Goal: Task Accomplishment & Management: Complete application form

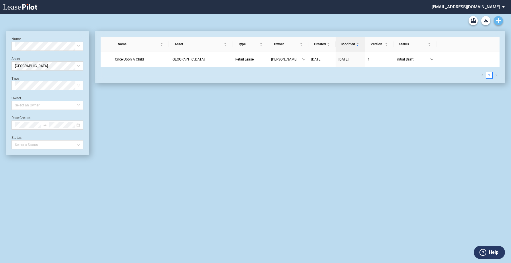
click at [498, 23] on link "Create new document" at bounding box center [497, 20] width 9 height 9
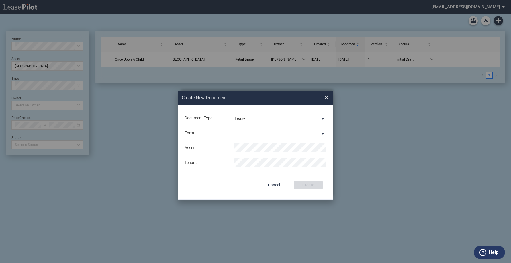
click at [253, 132] on md-select "Retail Lease Monetary Default Notice" at bounding box center [280, 132] width 92 height 9
click at [252, 136] on div "Retail Lease" at bounding box center [246, 133] width 25 height 6
click at [215, 153] on div "Asset Clear Tenant" at bounding box center [255, 155] width 143 height 30
click at [320, 149] on button "Clear" at bounding box center [320, 147] width 9 height 9
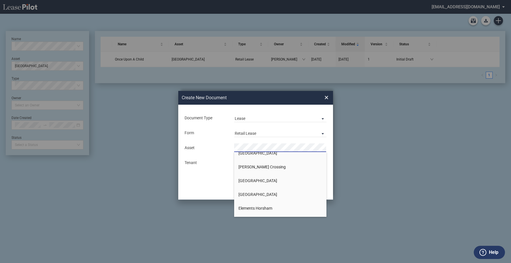
scroll to position [86, 0]
click at [328, 98] on div "Create New Document Create New Conformed Deal ×" at bounding box center [255, 98] width 155 height 14
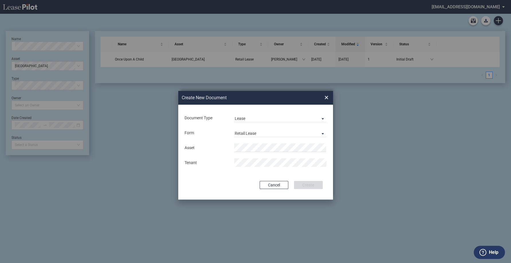
click at [324, 98] on span "×" at bounding box center [326, 97] width 4 height 9
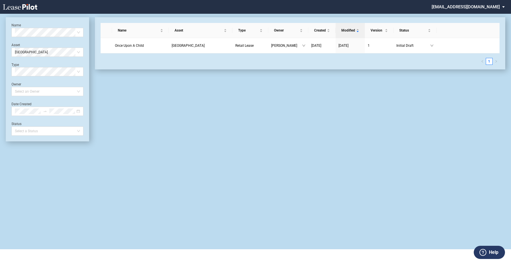
scroll to position [0, 0]
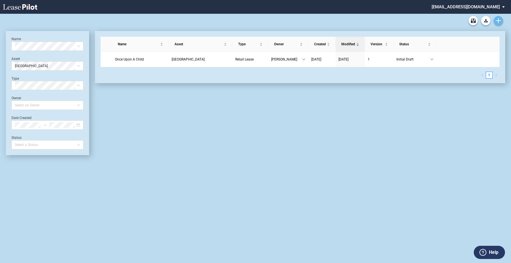
click at [501, 23] on link "Create new document" at bounding box center [497, 20] width 9 height 9
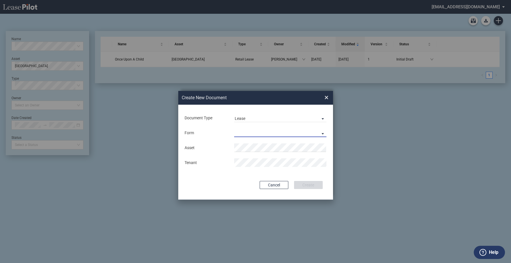
click at [320, 133] on md-select "Retail Lease Monetary Default Notice" at bounding box center [280, 132] width 92 height 9
click at [294, 132] on md-option "Retail Lease" at bounding box center [281, 133] width 102 height 14
click at [286, 141] on div "Asset Tenant" at bounding box center [255, 155] width 143 height 30
click at [281, 154] on li "Cull man Shopping Center" at bounding box center [280, 159] width 92 height 14
click at [294, 181] on button "Create" at bounding box center [308, 185] width 29 height 8
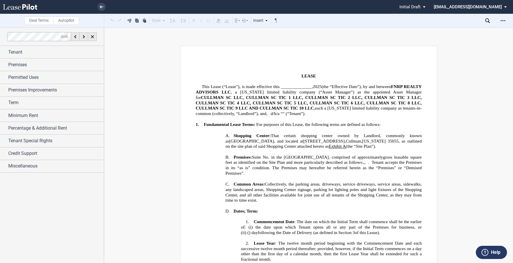
click at [335, 108] on span "each a [US_STATE] limited liability company as tenants-in-common" at bounding box center [309, 111] width 226 height 10
click at [306, 101] on span "CULLMAN SC LLC, CULLMAN SC TIC 1 LLC, CULLMAN SC TIC 2 LLC, CULLMAN SC TIC 3 LL…" at bounding box center [309, 102] width 227 height 15
click at [280, 94] on span "CULLMAN SC LLC, CULLMAN SC TIC 1 LLC, CULLMAN SC TIC 2 LLC, CULLMAN SC TIC 3 LL…" at bounding box center [309, 102] width 227 height 16
click at [318, 95] on span "CULLMAN SC LLC, CULLMAN SC TIC 1 LLC, CULLMAN SC TIC 2 LLC, CULLMAN SC TIC 3 LL…" at bounding box center [309, 102] width 227 height 15
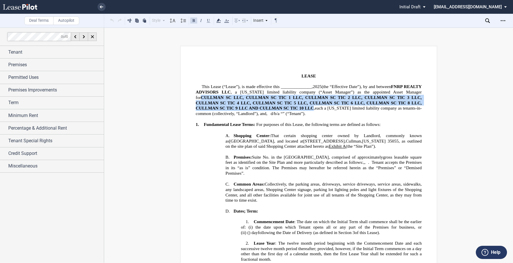
drag, startPoint x: 204, startPoint y: 101, endPoint x: 315, endPoint y: 108, distance: 111.4
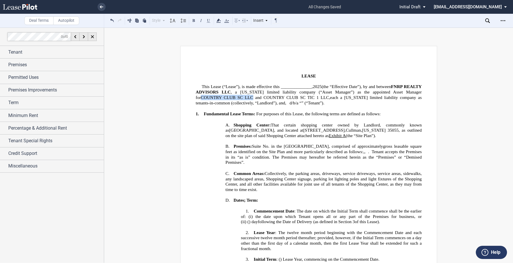
drag, startPoint x: 194, startPoint y: 98, endPoint x: 244, endPoint y: 96, distance: 50.5
click at [194, 21] on button at bounding box center [193, 20] width 7 height 7
drag, startPoint x: 256, startPoint y: 98, endPoint x: 316, endPoint y: 99, distance: 60.4
click at [316, 99] on span "COUNTRY CLUB SC LLC and COUNTRY CLUB SC [MEDICAL_DATA] 1 LLC," at bounding box center [265, 97] width 129 height 5
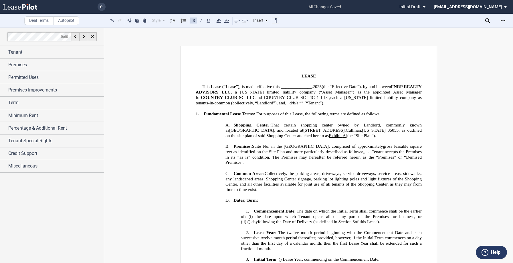
click at [195, 20] on button at bounding box center [193, 20] width 7 height 7
click at [220, 96] on span "COUNTRY CLUB SC LLC" at bounding box center [228, 97] width 55 height 5
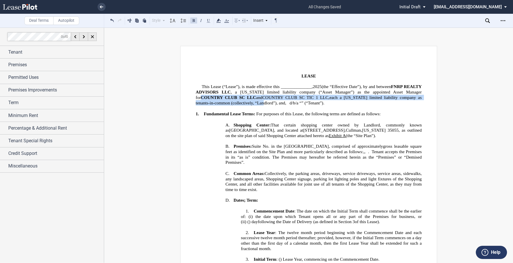
drag, startPoint x: 195, startPoint y: 97, endPoint x: 245, endPoint y: 101, distance: 49.7
click at [245, 101] on p "This Lease (“Lease”), is made effective this ______________, 2025 (the “Effecti…" at bounding box center [309, 94] width 226 height 21
drag, startPoint x: 245, startPoint y: 101, endPoint x: 255, endPoint y: 99, distance: 10.3
click at [255, 99] on span "COUNTRY CLUB SC LLC and COUNTRY CLUB SC TIC 1 LLC ," at bounding box center [265, 97] width 129 height 5
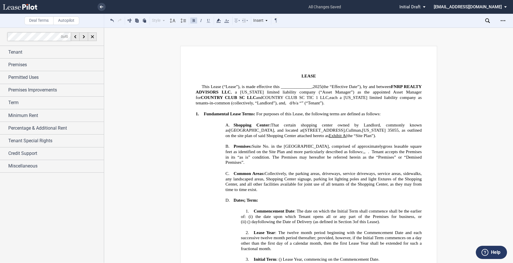
drag, startPoint x: 256, startPoint y: 97, endPoint x: 318, endPoint y: 97, distance: 61.3
click at [318, 97] on span "COUNTRY CLUB SC TIC 1 LLC" at bounding box center [296, 97] width 66 height 5
click at [195, 22] on button at bounding box center [193, 20] width 7 height 7
drag, startPoint x: 194, startPoint y: 97, endPoint x: 321, endPoint y: 97, distance: 127.1
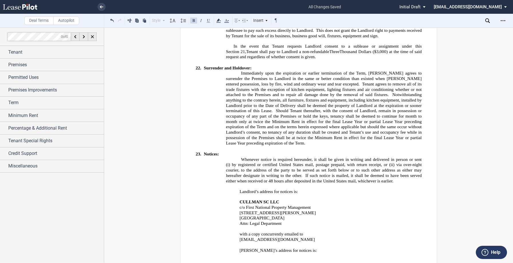
scroll to position [3837, 0]
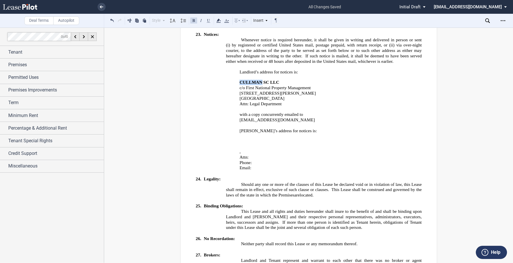
drag, startPoint x: 239, startPoint y: 38, endPoint x: 261, endPoint y: 38, distance: 22.9
click at [261, 80] on span "CULLMAN SC LLC" at bounding box center [260, 82] width 40 height 5
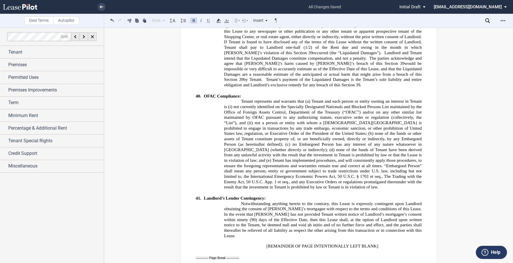
scroll to position [5240, 0]
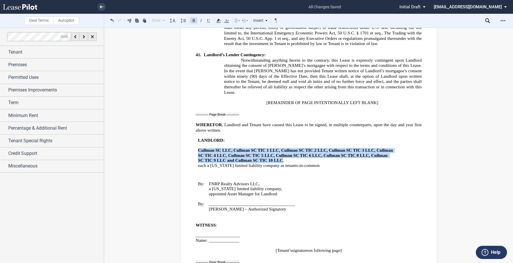
drag, startPoint x: 197, startPoint y: 97, endPoint x: 280, endPoint y: 105, distance: 83.7
click at [280, 148] on span "Cullman SC LLC, Cullman SC TIC 1 LLC, Cullman SC TIC 2 LLC, Cullman SC TIC 3 LL…" at bounding box center [296, 155] width 196 height 15
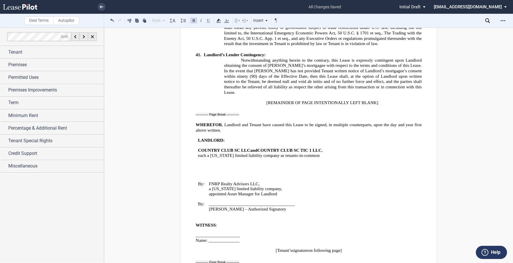
click at [252, 148] on span "COUNTRY CLUB SC LLC and COUNTRY CLUB SC TIC 1 LLC" at bounding box center [260, 150] width 124 height 5
click at [194, 20] on button at bounding box center [193, 20] width 7 height 7
click at [284, 138] on td "L ANDLORD: ﻿ COUNTRY CLUB SC LLC and COUNTRY CLUB SC TIC 1 LLC ﻿ , a [US_STATE]…" at bounding box center [296, 157] width 201 height 38
click at [15, 50] on span "Tenant" at bounding box center [15, 52] width 14 height 7
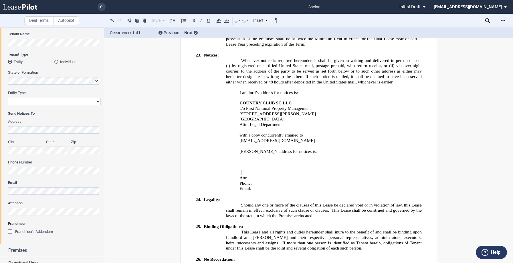
scroll to position [0, 0]
click at [65, 115] on span "Send Notices To" at bounding box center [54, 113] width 93 height 5
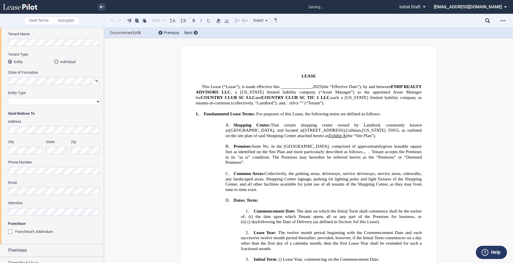
click at [26, 99] on select "Corporation Limited Liability Company General Partnership Limited Partnership O…" at bounding box center [54, 101] width 93 height 7
select select "corporation"
click at [8, 98] on select "Corporation Limited Liability Company General Partnership Limited Partnership O…" at bounding box center [54, 101] width 93 height 7
click at [89, 60] on md-radio-button "Individual" at bounding box center [77, 61] width 46 height 5
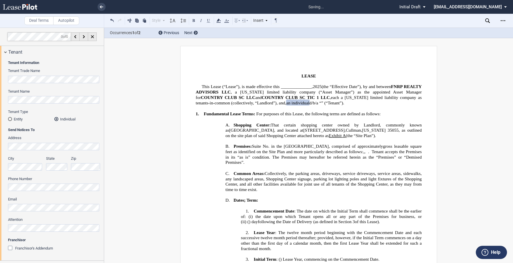
click at [12, 120] on md-radio-button "Entity" at bounding box center [31, 118] width 46 height 5
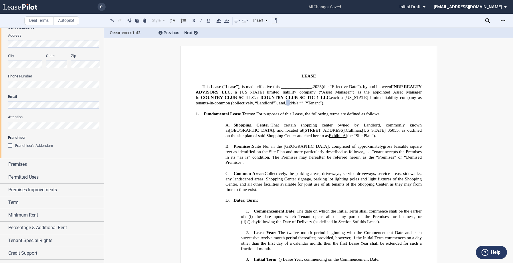
scroll to position [153, 0]
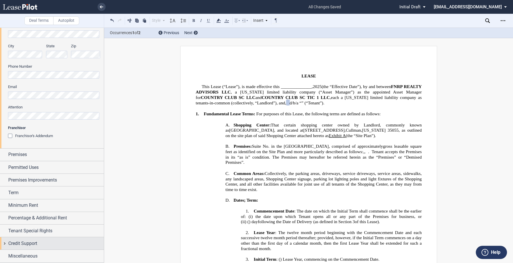
click at [22, 241] on span "Credit Support" at bounding box center [22, 243] width 29 height 7
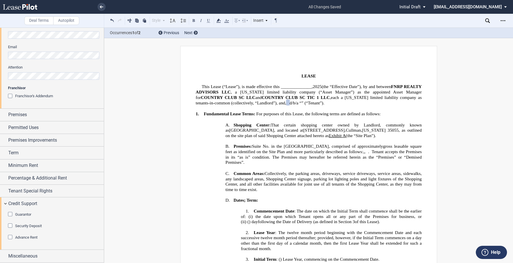
click at [12, 225] on div "Security Deposit" at bounding box center [11, 226] width 6 height 6
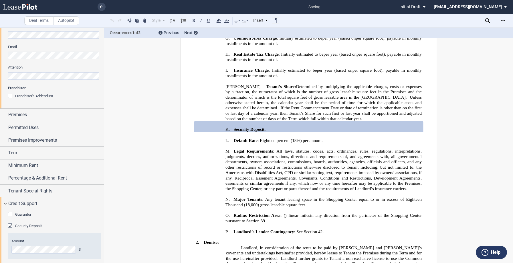
scroll to position [279, 0]
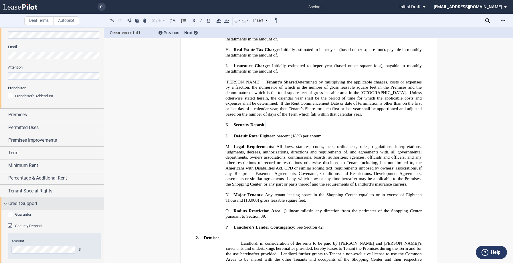
click at [5, 204] on div "Credit Support" at bounding box center [52, 203] width 104 height 12
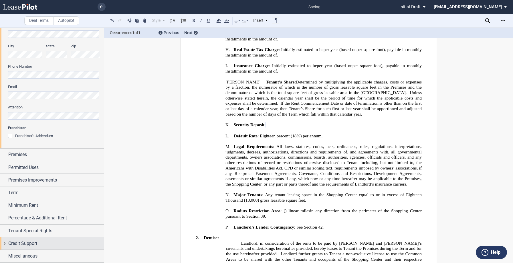
scroll to position [153, 0]
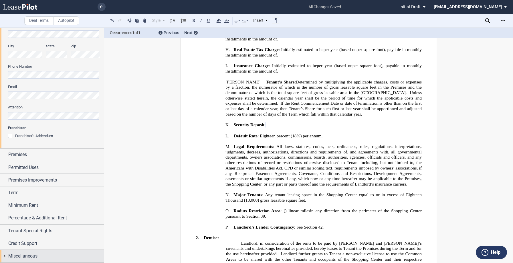
click at [35, 252] on span "Miscellaneous" at bounding box center [22, 255] width 29 height 7
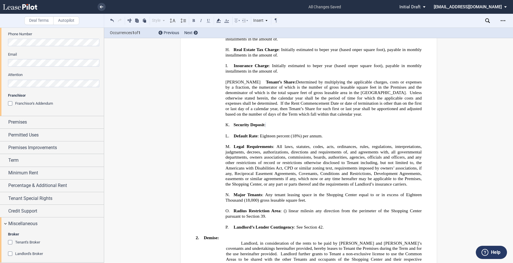
scroll to position [189, 0]
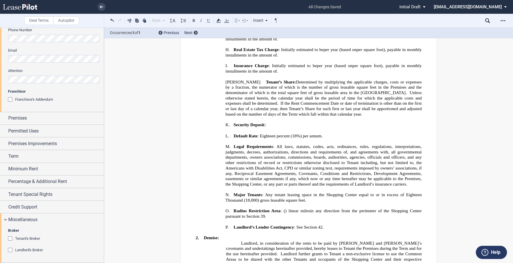
click at [11, 239] on div "Tenant's Broker" at bounding box center [11, 239] width 6 height 6
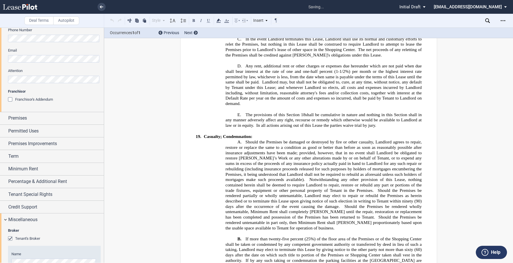
scroll to position [219, 0]
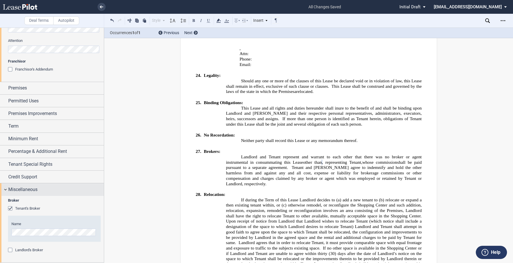
click at [6, 188] on div "Miscellaneous" at bounding box center [52, 189] width 104 height 12
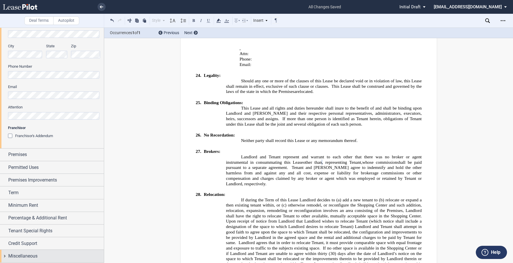
scroll to position [153, 0]
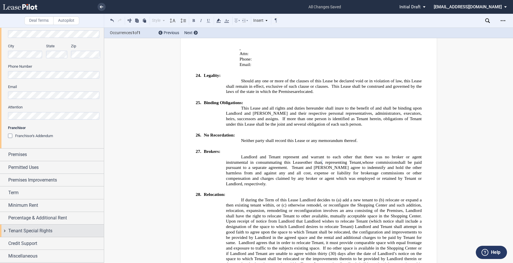
click at [17, 231] on span "Tenant Special Rights" at bounding box center [30, 230] width 44 height 7
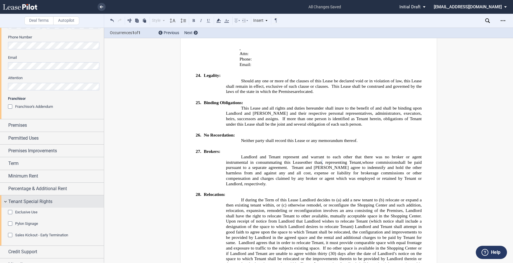
scroll to position [193, 0]
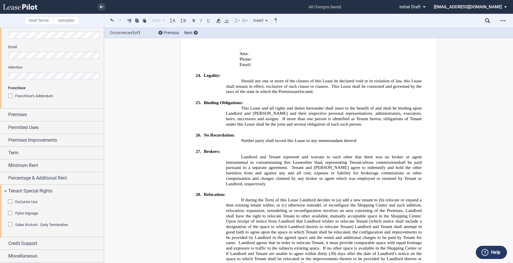
click at [9, 225] on div "Sales Kickout - Early Termination" at bounding box center [11, 225] width 6 height 6
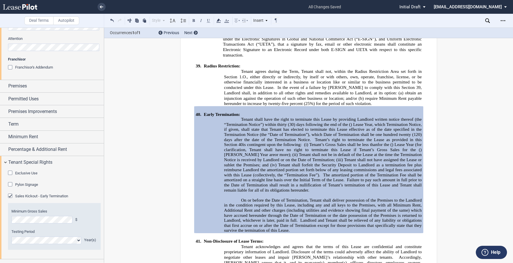
scroll to position [243, 0]
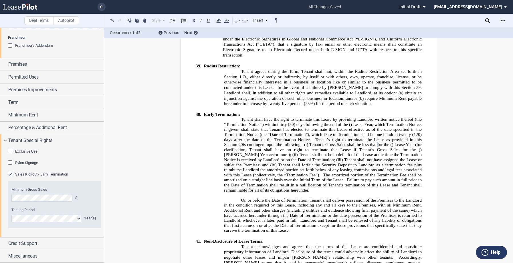
click at [58, 222] on div "Minimum Gross Sales $ Testing Period Year(s)" at bounding box center [54, 204] width 93 height 46
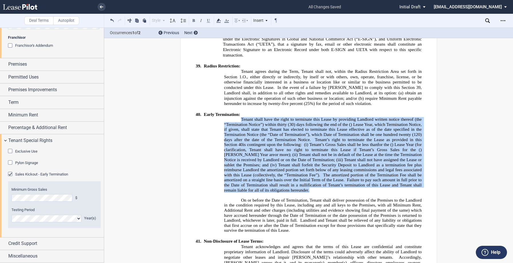
drag, startPoint x: 239, startPoint y: 83, endPoint x: 407, endPoint y: 153, distance: 182.1
click at [407, 153] on p "Tenant shall have the right to terminate this Lease by providing Landlord writt…" at bounding box center [323, 155] width 198 height 76
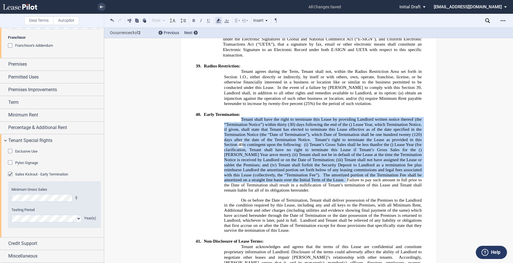
click at [220, 21] on icon at bounding box center [218, 20] width 7 height 7
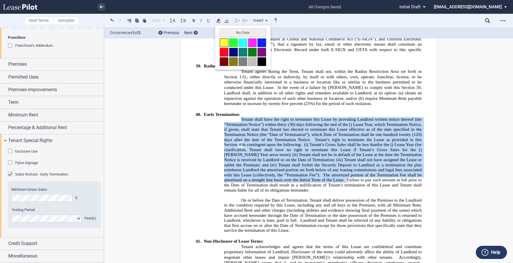
click at [227, 42] on button at bounding box center [224, 42] width 9 height 9
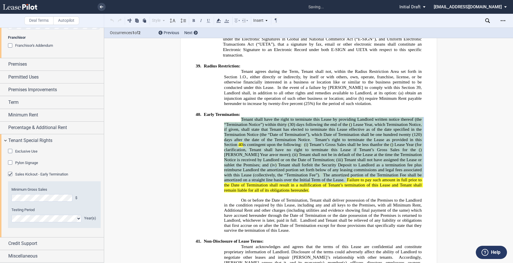
drag, startPoint x: 280, startPoint y: 179, endPoint x: 289, endPoint y: 190, distance: 15.1
click at [280, 198] on span "On or before the Date of Termination, Tenant shall deliver possession of the Pr…" at bounding box center [323, 210] width 199 height 25
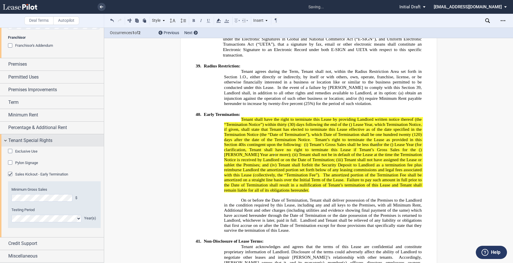
click at [5, 138] on div "Tenant Special Rights" at bounding box center [52, 140] width 104 height 12
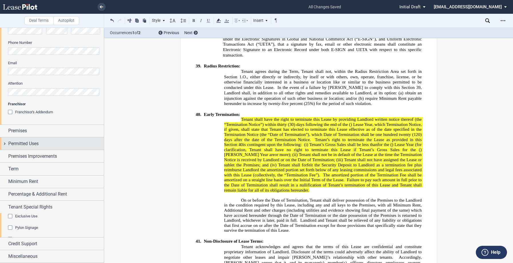
scroll to position [153, 0]
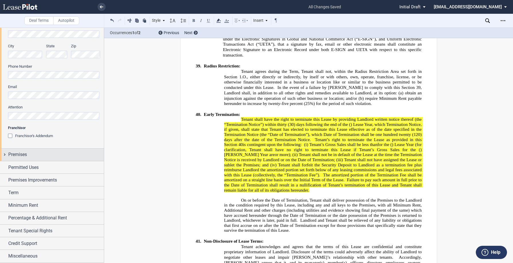
click at [28, 156] on div "Premises" at bounding box center [56, 154] width 96 height 7
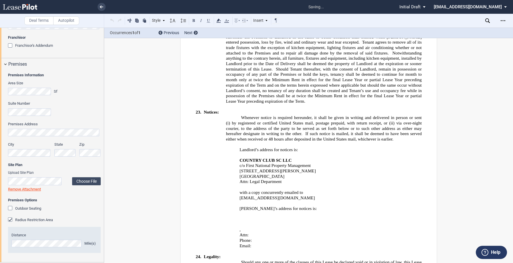
scroll to position [25, 0]
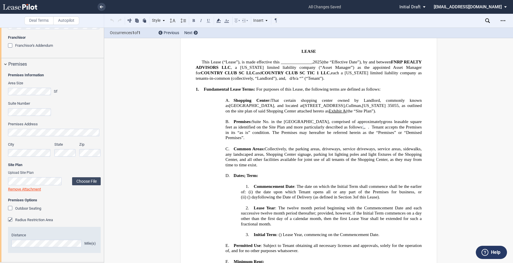
click at [76, 118] on div "Suite Number" at bounding box center [54, 111] width 93 height 20
click at [87, 182] on label "Choose File" at bounding box center [86, 181] width 29 height 8
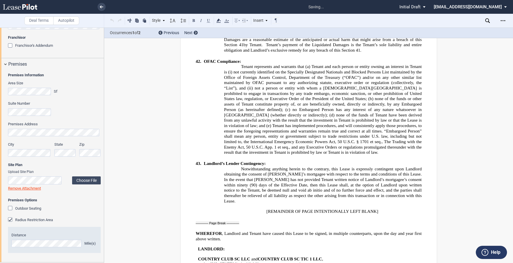
scroll to position [5609, 0]
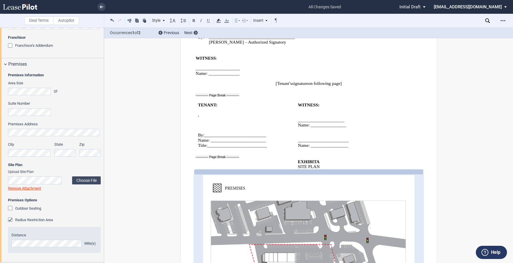
click at [11, 218] on div "Radius Restriction Area" at bounding box center [11, 220] width 6 height 6
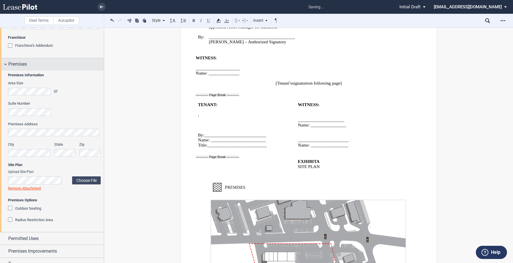
click at [6, 65] on div "Premises" at bounding box center [52, 64] width 104 height 12
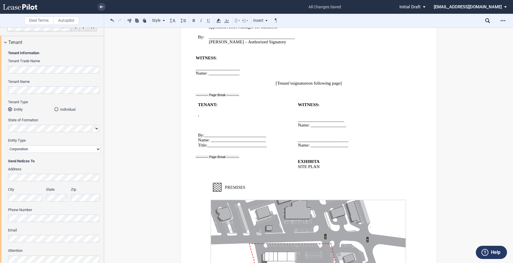
scroll to position [0, 0]
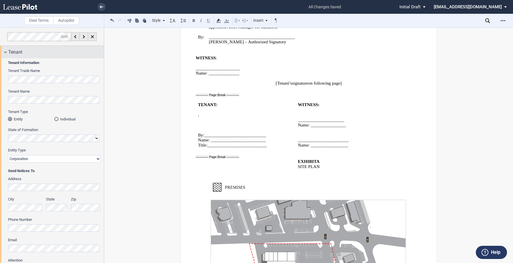
click at [6, 54] on div "Tenant" at bounding box center [52, 52] width 104 height 12
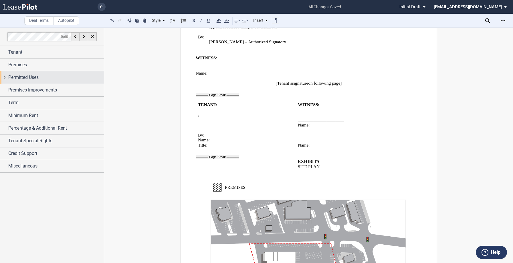
click at [11, 79] on span "Permitted Uses" at bounding box center [23, 77] width 30 height 7
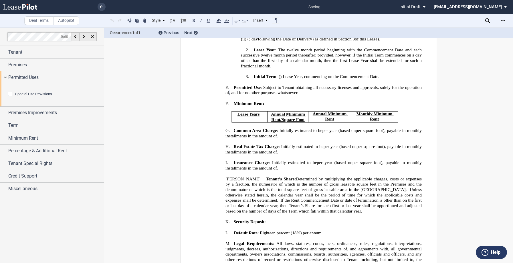
scroll to position [158, 0]
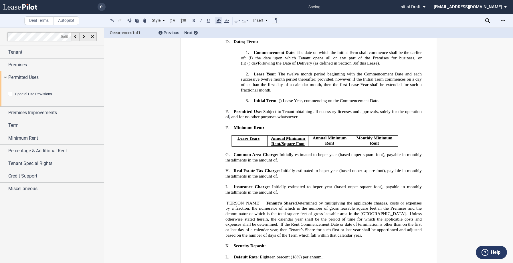
click at [218, 21] on icon at bounding box center [218, 20] width 7 height 7
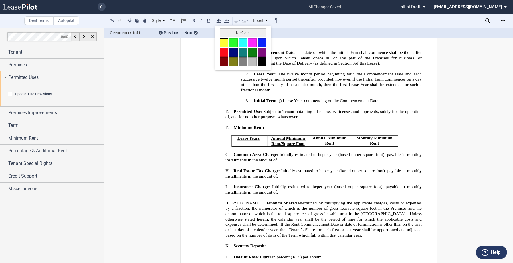
click at [224, 44] on button at bounding box center [224, 42] width 9 height 9
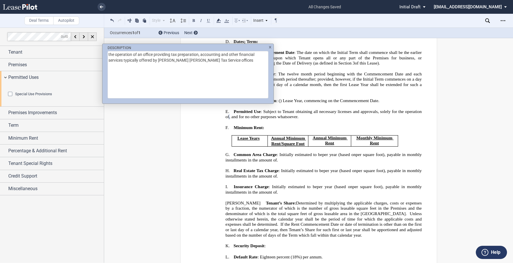
click at [269, 45] on div "DESCRIPTION the operation of an office providing tax preparation, accounting an…" at bounding box center [188, 71] width 171 height 55
click at [251, 129] on div "DESCRIPTION the operation of an office providing tax preparation, accounting an…" at bounding box center [256, 131] width 513 height 263
click at [281, 126] on div "DESCRIPTION the operation of an office providing tax preparation, accounting an…" at bounding box center [256, 131] width 513 height 263
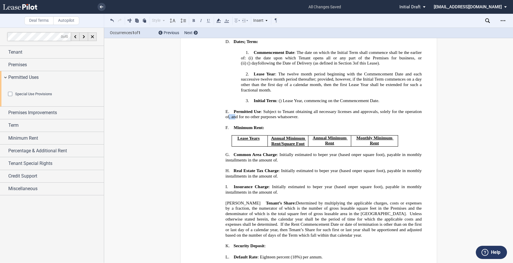
drag, startPoint x: 312, startPoint y: 126, endPoint x: 229, endPoint y: 122, distance: 82.9
click at [229, 119] on span "Permitted Use : Subject to Tenant obtaining all necessary licenses and approval…" at bounding box center [325, 113] width 198 height 11
click at [219, 20] on use at bounding box center [218, 21] width 4 height 4
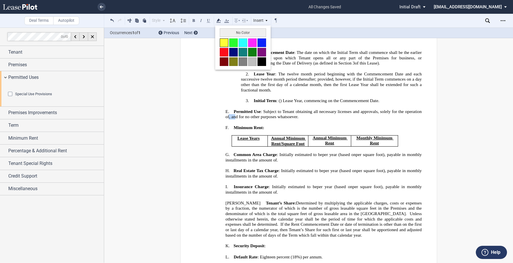
click at [223, 46] on button at bounding box center [224, 42] width 9 height 9
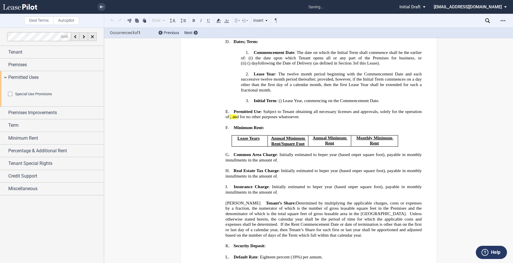
click at [5, 75] on div "Permitted Uses" at bounding box center [52, 77] width 104 height 12
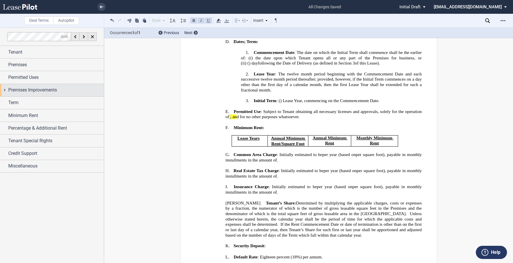
click at [17, 92] on span "Premises Improvements" at bounding box center [32, 89] width 49 height 7
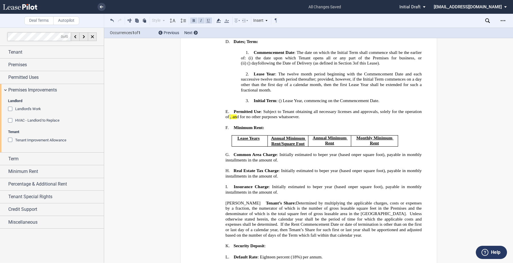
click at [10, 110] on div "Landlord's Work" at bounding box center [11, 110] width 6 height 6
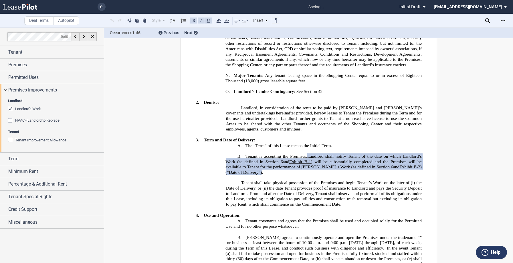
scroll to position [445, 0]
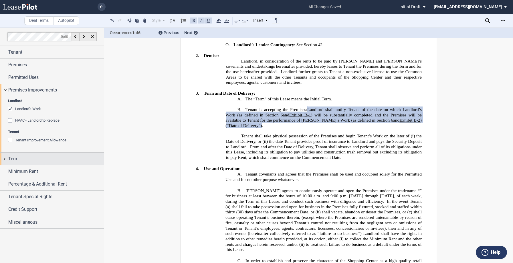
click at [11, 157] on span "Term" at bounding box center [13, 158] width 10 height 7
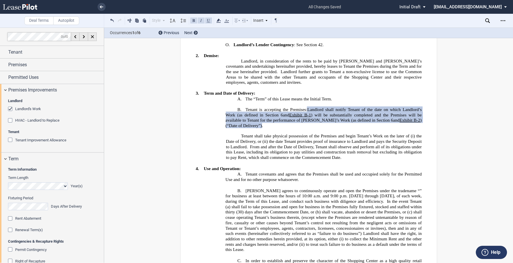
scroll to position [120, 0]
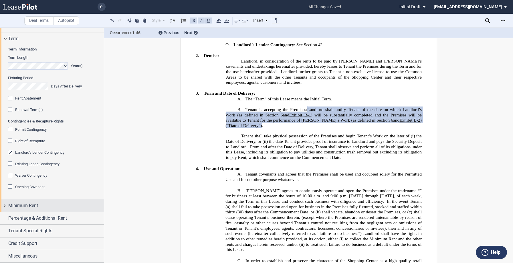
click at [21, 206] on span "Minimum Rent" at bounding box center [23, 205] width 30 height 7
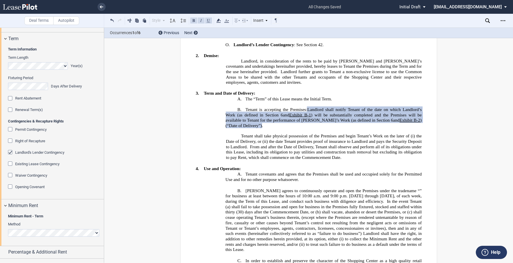
scroll to position [154, 0]
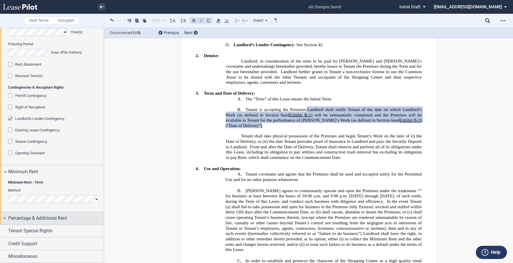
click at [40, 218] on span "Percentage & Additional Rent" at bounding box center [37, 217] width 59 height 7
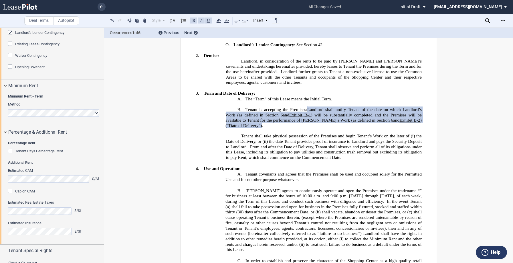
scroll to position [259, 0]
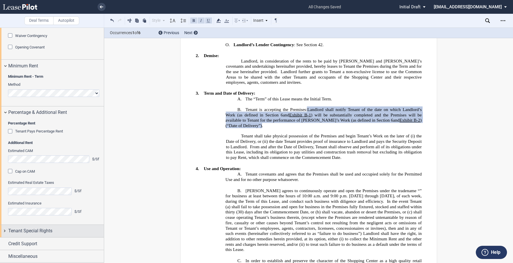
click at [43, 229] on span "Tenant Special Rights" at bounding box center [30, 230] width 44 height 7
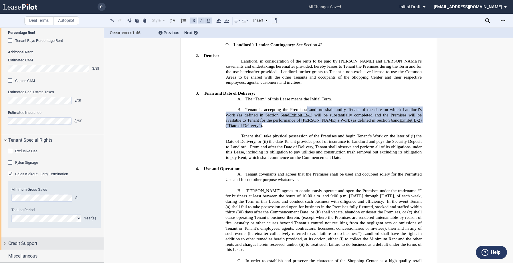
click at [36, 240] on span "Credit Support" at bounding box center [22, 243] width 29 height 7
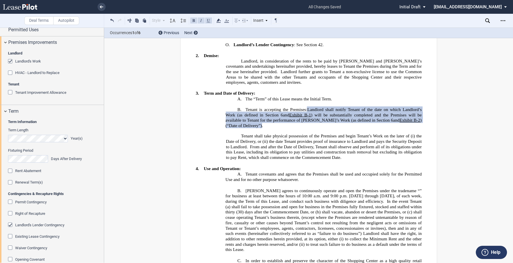
scroll to position [0, 0]
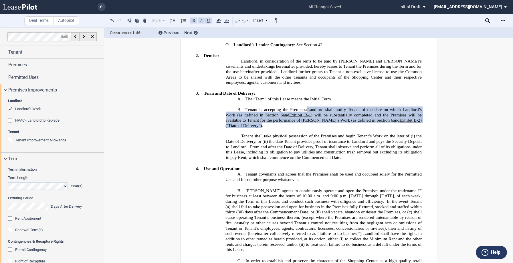
click at [10, 139] on div "Tenant Improvement Allowance" at bounding box center [11, 140] width 6 height 6
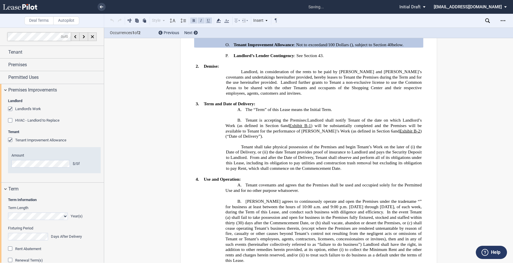
click at [58, 159] on div "Amount $/Sf" at bounding box center [54, 160] width 86 height 15
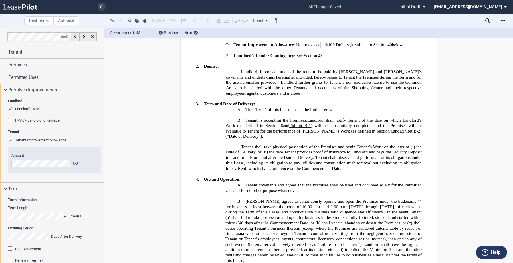
click at [5, 165] on div "Landlord Landlord's Work Landlord's Work Not Applicable In A Rent Deferral HVAC…" at bounding box center [52, 139] width 104 height 86
click at [82, 137] on div "Tenant Tenant Improvement Allowance Amount $/Sf Not Applicable In A Rent Deferr…" at bounding box center [54, 154] width 93 height 50
click at [4, 90] on div "Premises Improvements" at bounding box center [52, 90] width 104 height 12
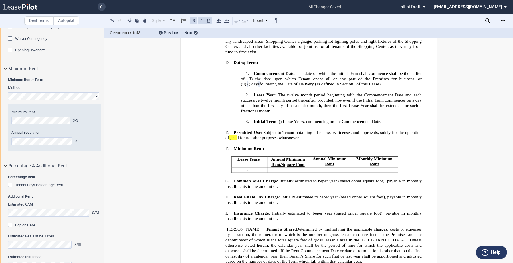
scroll to position [258, 0]
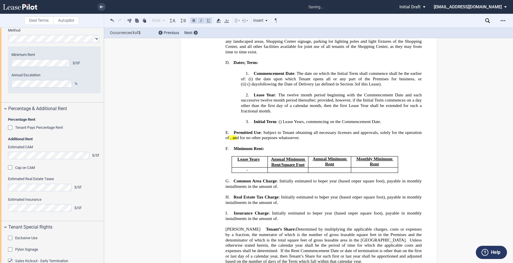
click at [73, 168] on div "Cap on CAM" at bounding box center [54, 168] width 93 height 6
click at [4, 109] on div "Percentage & Additional Rent" at bounding box center [52, 109] width 104 height 12
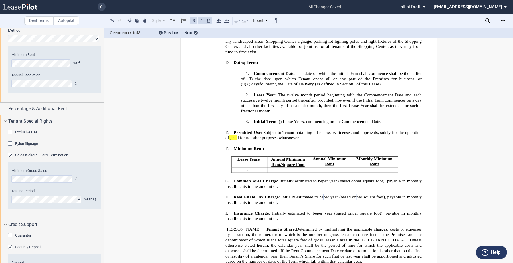
scroll to position [172, 0]
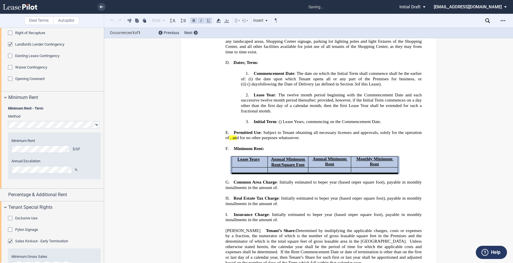
click at [90, 162] on label "Annual Escalation" at bounding box center [54, 160] width 86 height 5
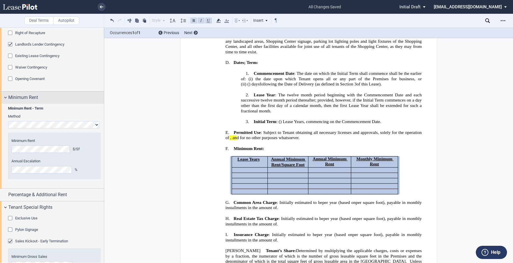
click at [4, 97] on div "Minimum Rent" at bounding box center [52, 97] width 104 height 12
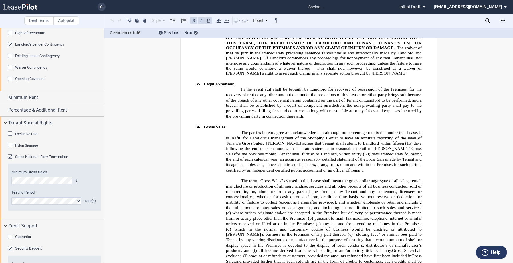
scroll to position [5012, 0]
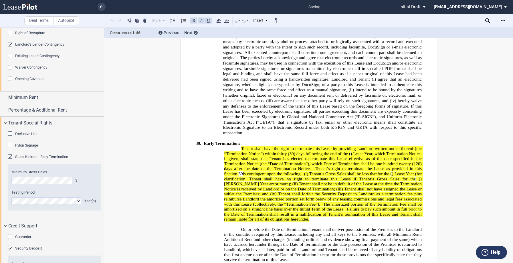
click at [84, 180] on div "$" at bounding box center [86, 180] width 22 height 5
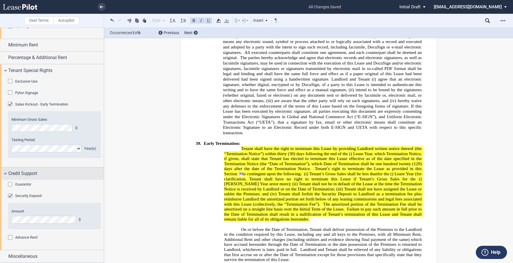
click at [5, 172] on div "Credit Support" at bounding box center [52, 173] width 104 height 12
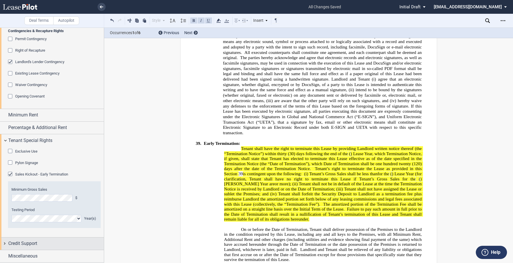
scroll to position [154, 0]
click at [10, 153] on div "Exclusive Use" at bounding box center [11, 152] width 6 height 6
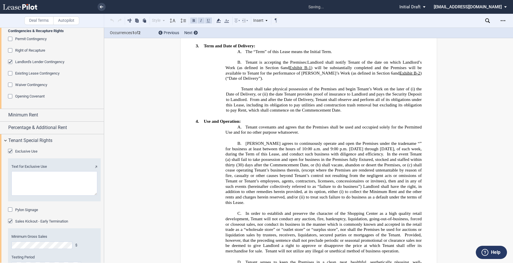
scroll to position [397, 0]
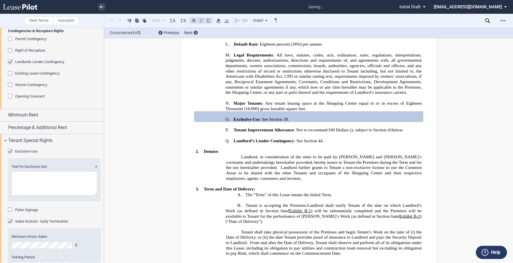
click at [35, 180] on textarea "Text for Exclusive Use" at bounding box center [54, 183] width 86 height 24
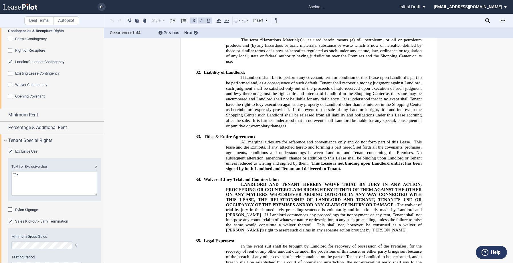
scroll to position [5039, 0]
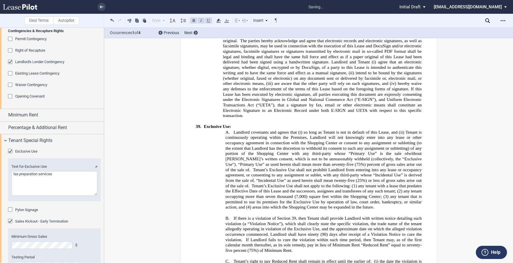
click at [74, 157] on editor-control "Exclusive Use" at bounding box center [54, 153] width 93 height 11
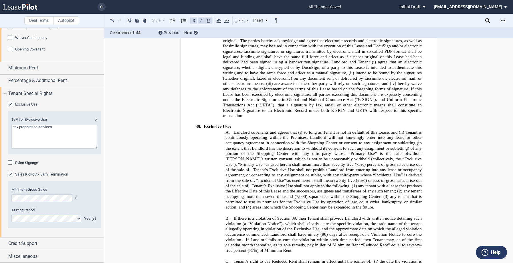
click at [13, 124] on textarea "Text for Exclusive Use" at bounding box center [54, 136] width 86 height 24
type textarea "tax preparation services"
click at [506, 23] on div "Open Lease options menu" at bounding box center [503, 20] width 9 height 9
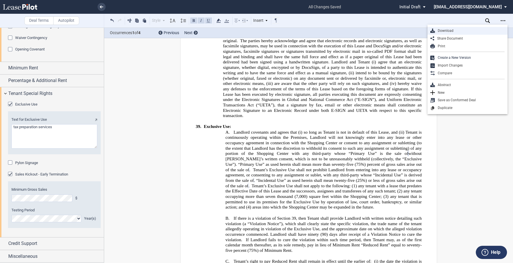
click at [449, 34] on div "Download" at bounding box center [468, 31] width 80 height 8
